Goal: Transaction & Acquisition: Purchase product/service

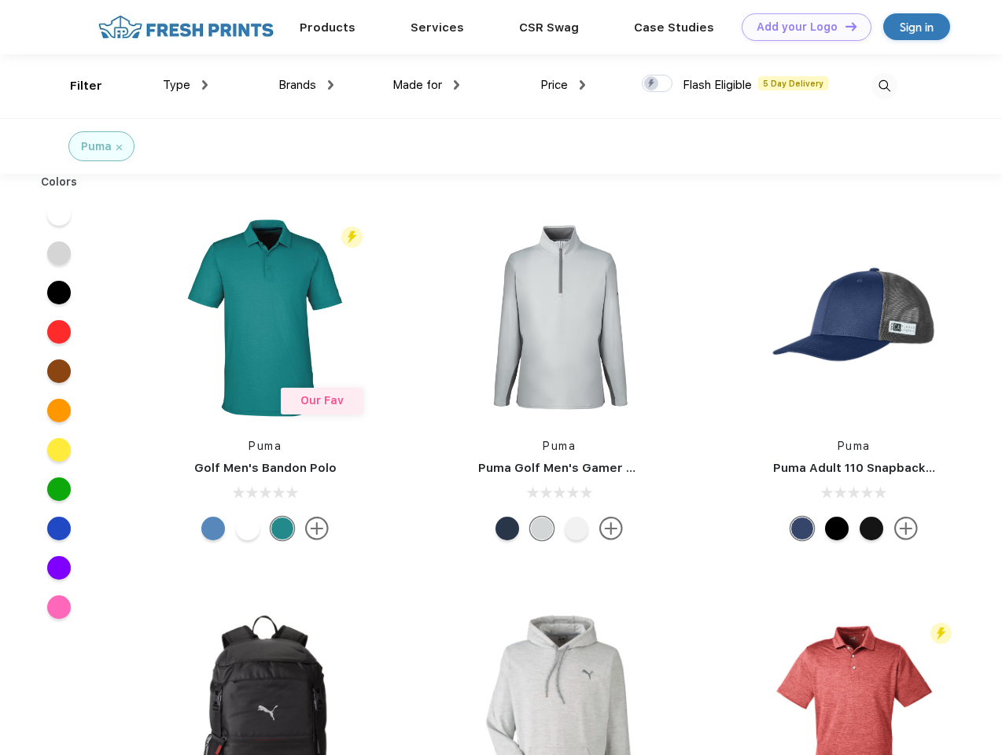
click at [801, 27] on link "Add your Logo Design Tool" at bounding box center [807, 27] width 130 height 28
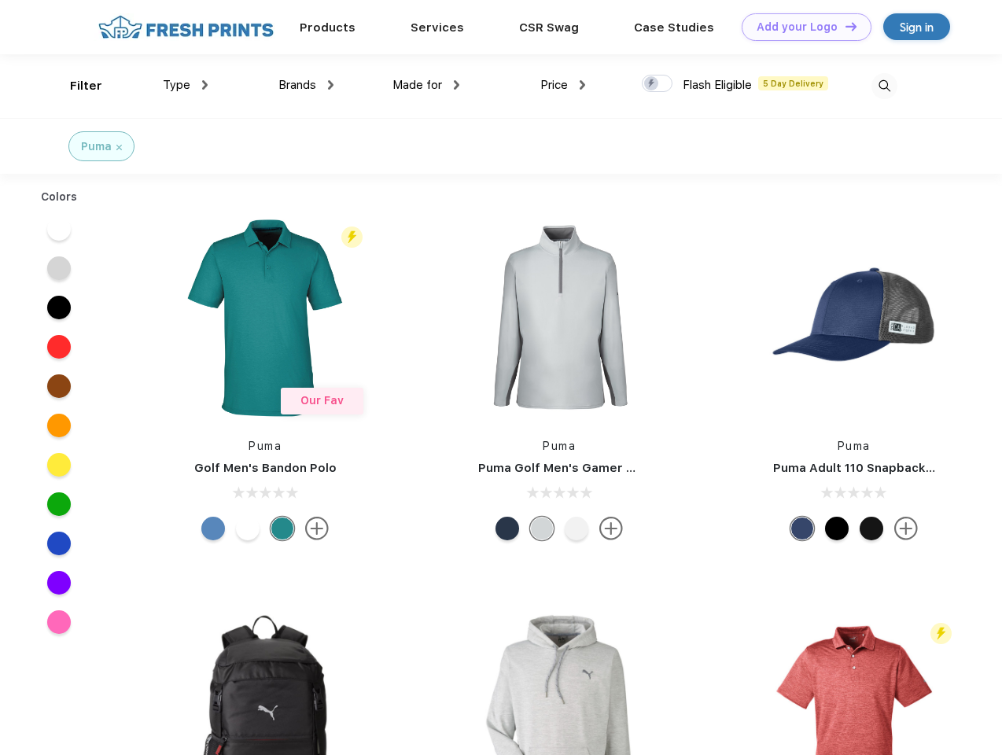
click at [0, 0] on div "Design Tool" at bounding box center [0, 0] width 0 height 0
click at [844, 26] on link "Add your Logo Design Tool" at bounding box center [807, 27] width 130 height 28
click at [75, 86] on div "Filter" at bounding box center [86, 86] width 32 height 18
click at [186, 85] on span "Type" at bounding box center [177, 85] width 28 height 14
click at [306, 85] on span "Brands" at bounding box center [297, 85] width 38 height 14
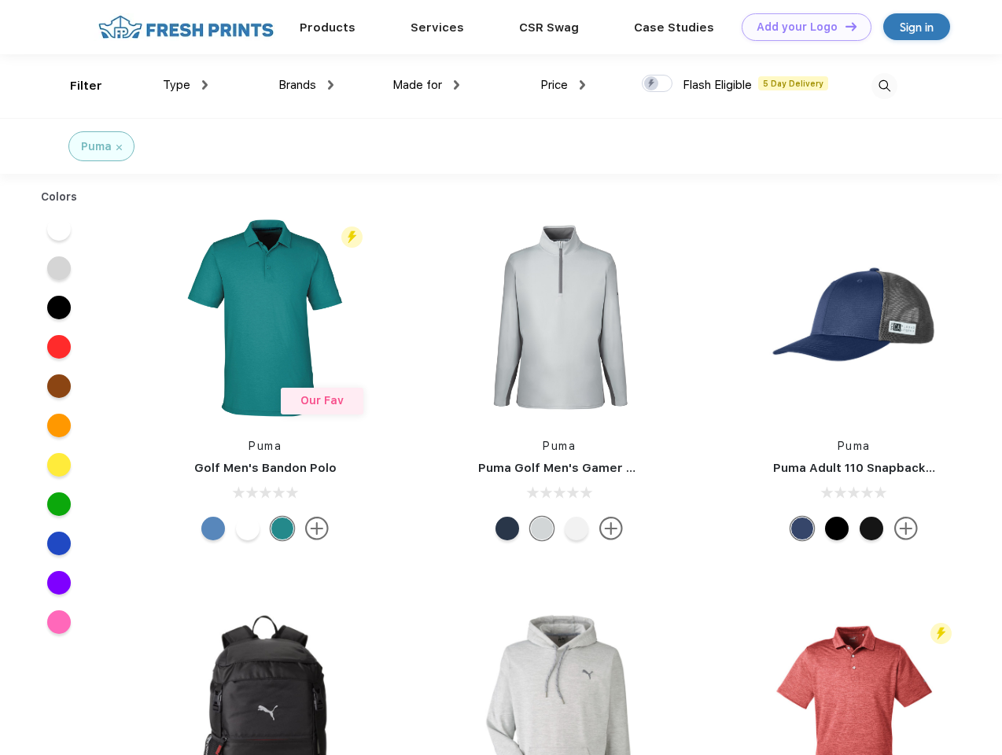
click at [426, 85] on span "Made for" at bounding box center [417, 85] width 50 height 14
click at [563, 85] on span "Price" at bounding box center [554, 85] width 28 height 14
click at [657, 84] on div at bounding box center [657, 83] width 31 height 17
click at [652, 84] on input "checkbox" at bounding box center [647, 79] width 10 height 10
click at [884, 86] on img at bounding box center [884, 86] width 26 height 26
